Goal: Navigation & Orientation: Find specific page/section

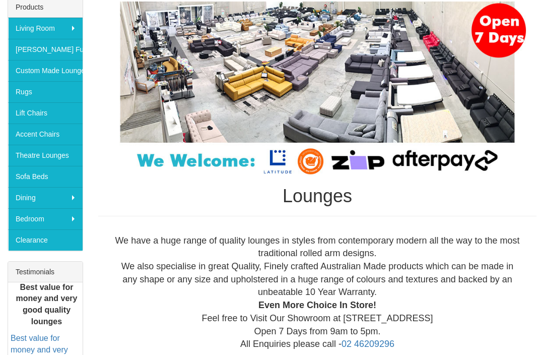
scroll to position [176, 0]
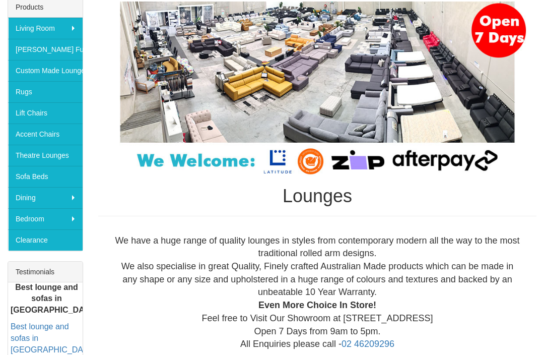
click at [30, 175] on link "Sofa Beds" at bounding box center [45, 176] width 75 height 21
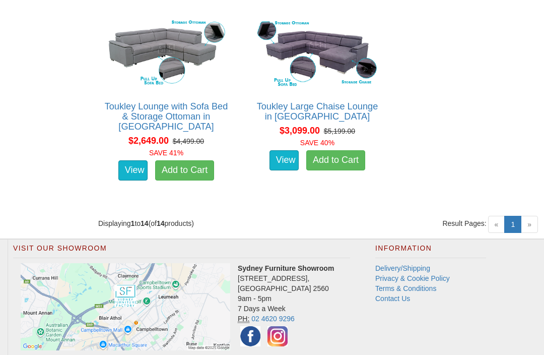
scroll to position [1434, 0]
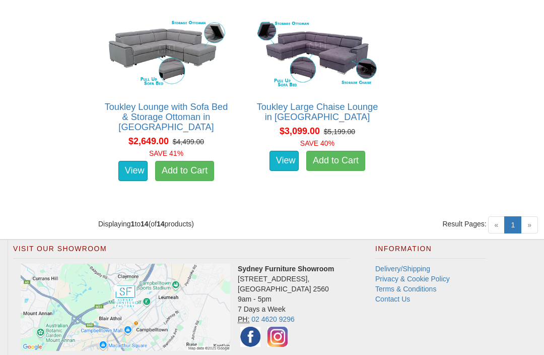
click at [535, 216] on span "»" at bounding box center [529, 224] width 17 height 17
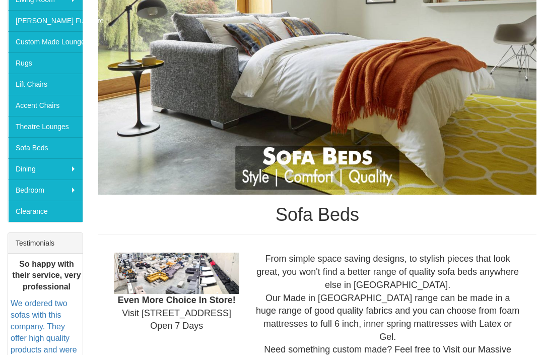
scroll to position [154, 0]
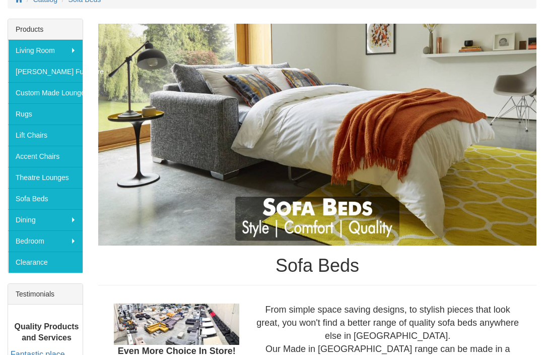
click at [23, 268] on link "Clearance" at bounding box center [45, 261] width 75 height 21
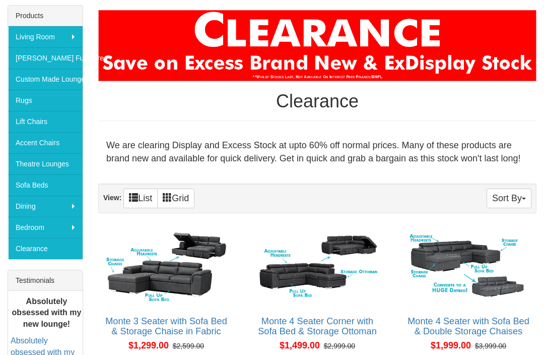
scroll to position [162, 0]
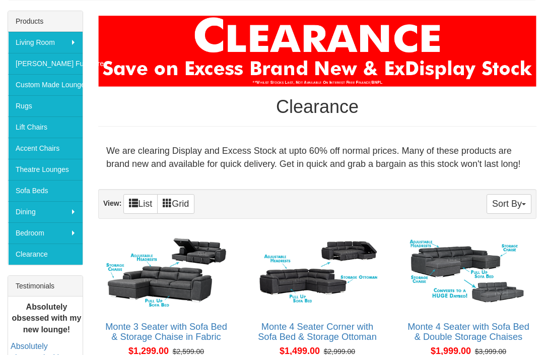
click at [496, 144] on div "We are clearing Display and Excess Stock at upto 60% off normal prices. Many of…" at bounding box center [317, 158] width 438 height 42
click at [38, 73] on link "[PERSON_NAME] Furniture" at bounding box center [45, 63] width 75 height 21
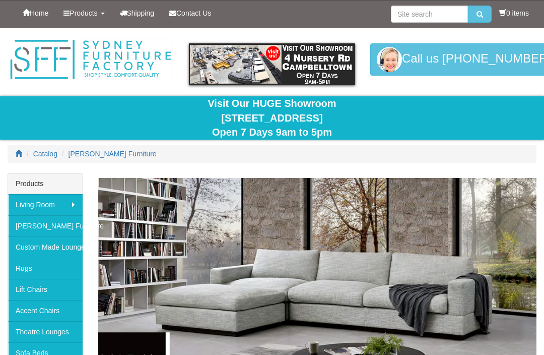
click at [85, 15] on span "Products" at bounding box center [84, 13] width 28 height 8
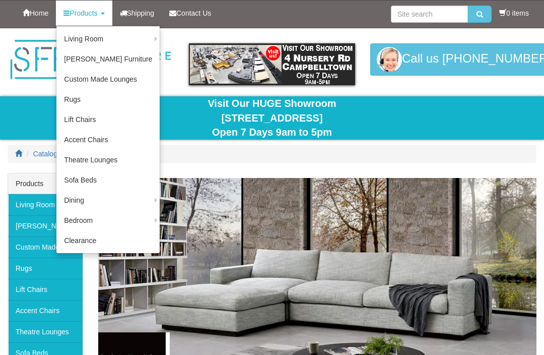
click at [79, 141] on link "Accent Chairs" at bounding box center [107, 140] width 103 height 20
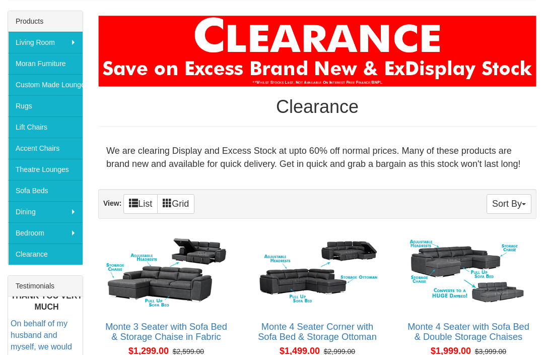
scroll to position [162, 0]
